Goal: Find contact information: Find contact information

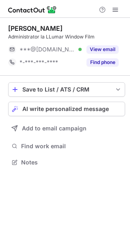
scroll to position [157, 130]
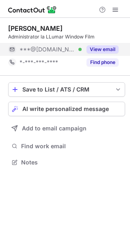
click at [96, 49] on button "View email" at bounding box center [102, 49] width 32 height 8
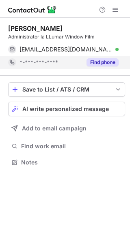
click at [105, 63] on button "Find phone" at bounding box center [102, 62] width 32 height 8
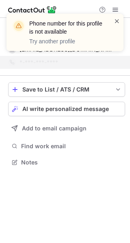
click at [116, 21] on span at bounding box center [116, 21] width 6 height 8
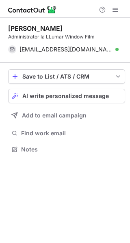
scroll to position [144, 130]
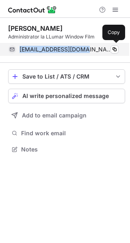
drag, startPoint x: 18, startPoint y: 46, endPoint x: 83, endPoint y: 48, distance: 64.9
click at [83, 48] on div "kanabis_dj@yahoo.com Verified Copy" at bounding box center [63, 49] width 110 height 13
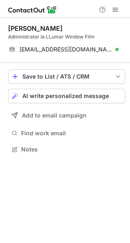
click at [100, 41] on div "Ionut Demeter Administrator la LLumar Window Film kanabis_dj@yahoo.com Verified…" at bounding box center [66, 40] width 117 height 32
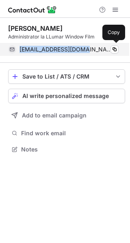
drag, startPoint x: 19, startPoint y: 46, endPoint x: 81, endPoint y: 50, distance: 61.3
click at [81, 50] on span "kanabis_dj@yahoo.com" at bounding box center [65, 49] width 93 height 7
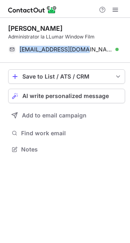
copy span "kanabis_dj@yahoo.com"
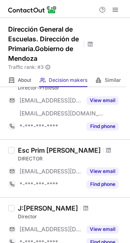
scroll to position [486, 0]
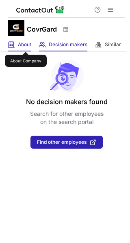
click at [26, 45] on span "About" at bounding box center [24, 44] width 13 height 6
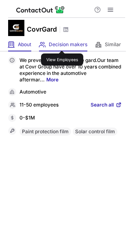
click at [62, 43] on span "Decision makers" at bounding box center [68, 44] width 38 height 6
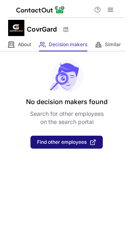
click at [56, 143] on span "Find other employees" at bounding box center [61, 142] width 49 height 6
